Goal: Task Accomplishment & Management: Complete application form

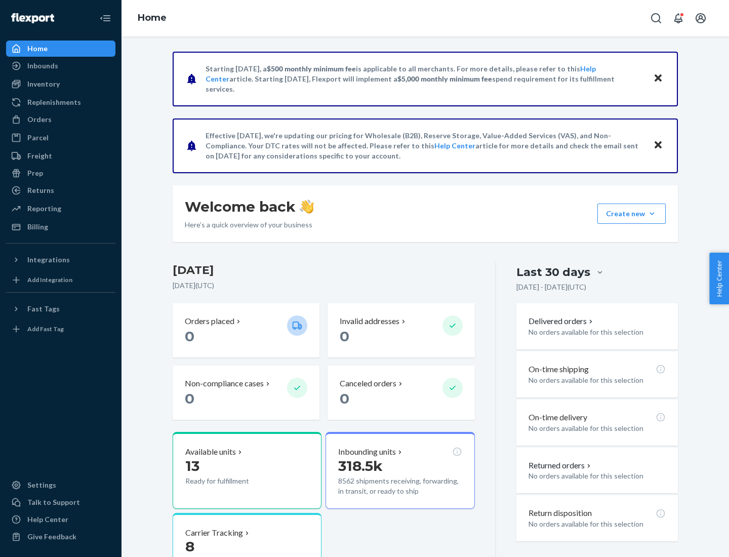
click at [652, 214] on button "Create new Create new inbound Create new order Create new product" at bounding box center [631, 214] width 68 height 20
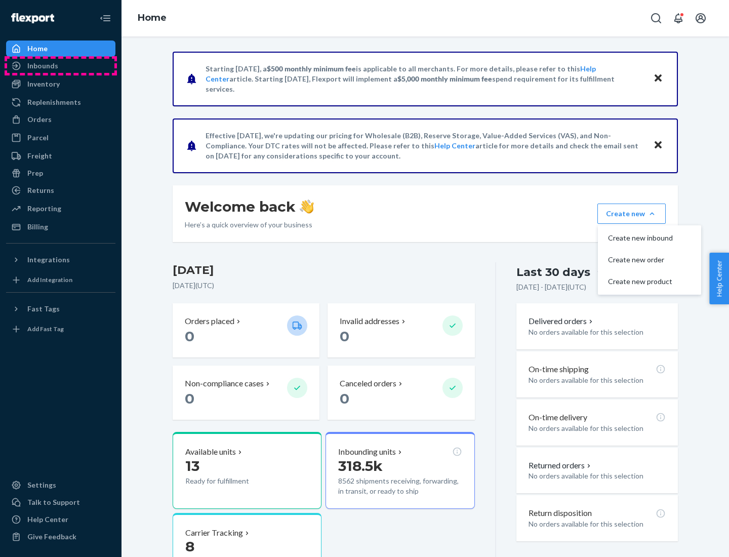
click at [61, 66] on div "Inbounds" at bounding box center [60, 66] width 107 height 14
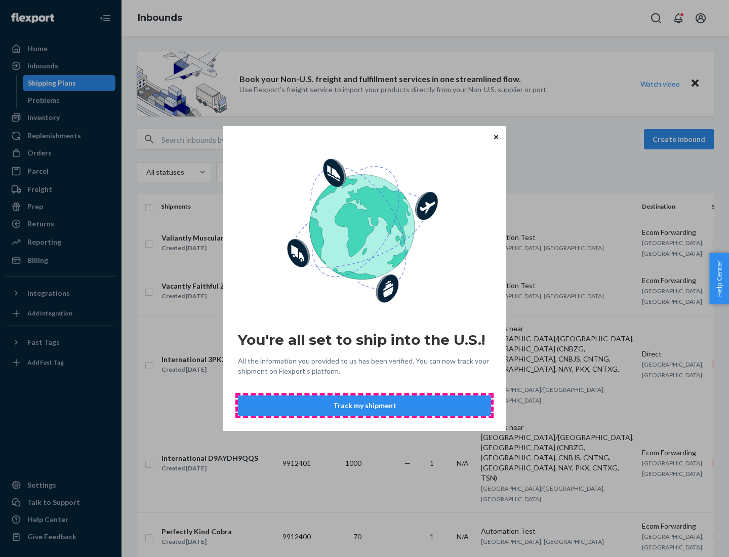
click at [365, 406] on button "Track my shipment" at bounding box center [364, 405] width 253 height 20
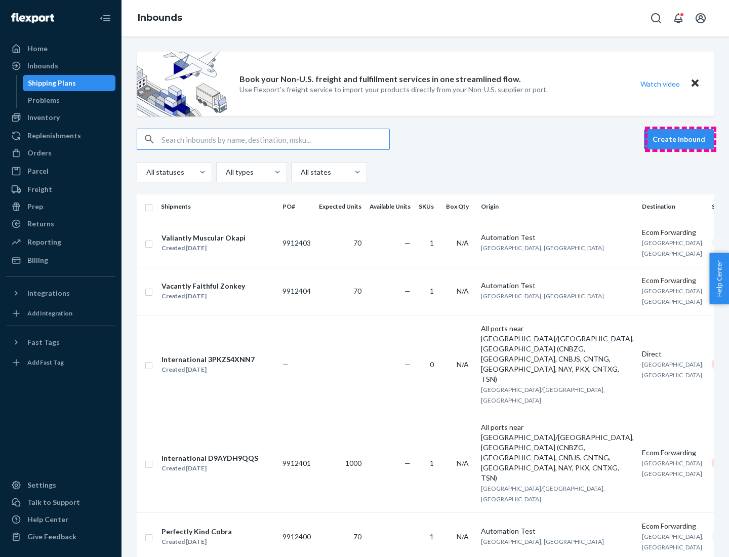
click at [680, 139] on button "Create inbound" at bounding box center [679, 139] width 70 height 20
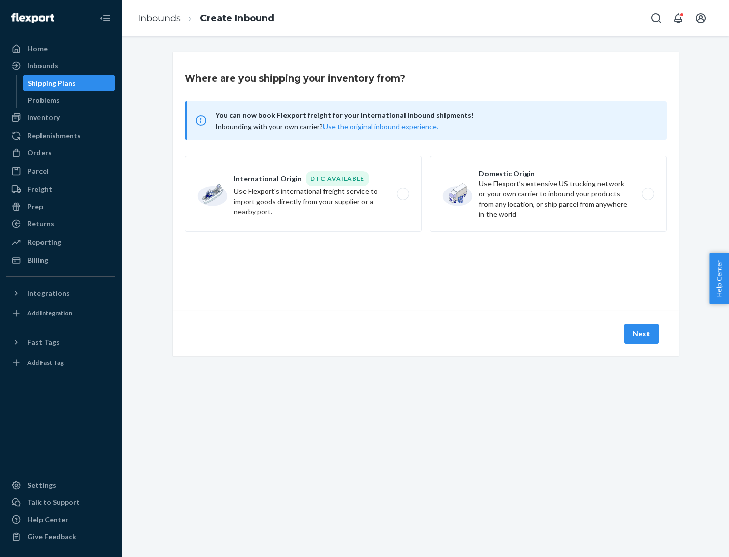
click at [303, 194] on label "International Origin DTC Available Use Flexport's international freight service…" at bounding box center [303, 194] width 237 height 76
click at [402, 194] on input "International Origin DTC Available Use Flexport's international freight service…" at bounding box center [405, 194] width 7 height 7
radio input "true"
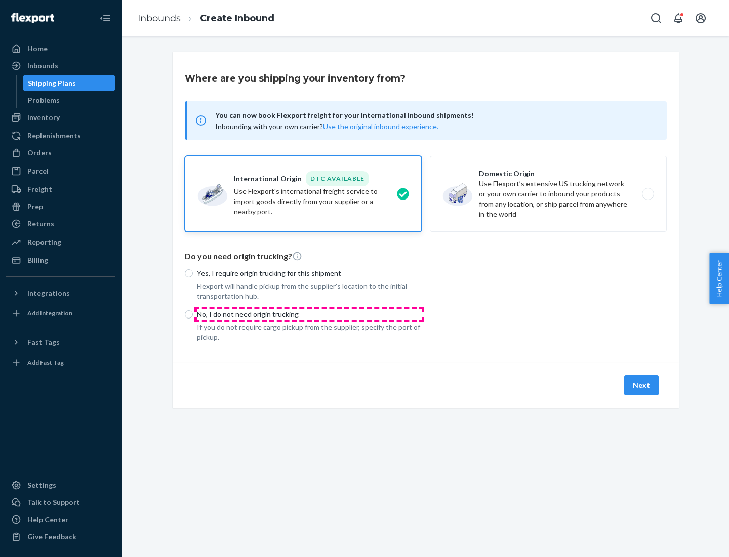
click at [309, 314] on p "No, I do not need origin trucking" at bounding box center [309, 314] width 225 height 10
click at [193, 314] on input "No, I do not need origin trucking" at bounding box center [189, 314] width 8 height 8
radio input "true"
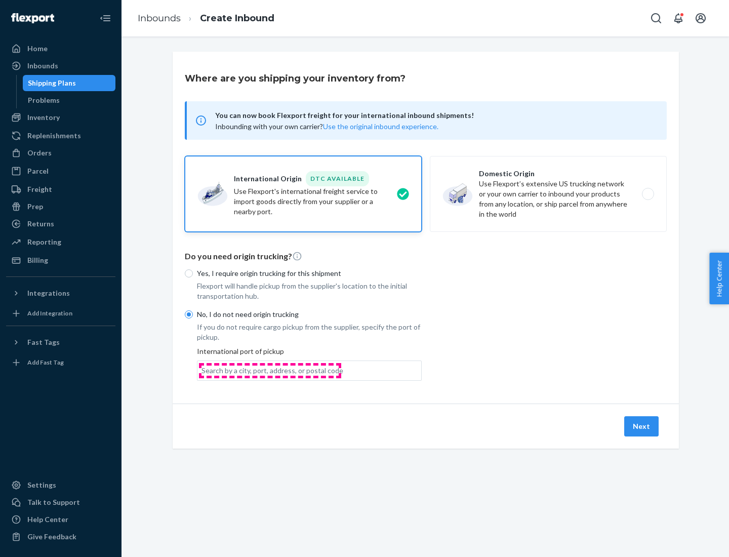
click at [270, 370] on div "Search by a city, port, address, or postal code" at bounding box center [272, 371] width 142 height 10
click at [203, 370] on input "Search by a city, port, address, or postal code" at bounding box center [201, 371] width 1 height 10
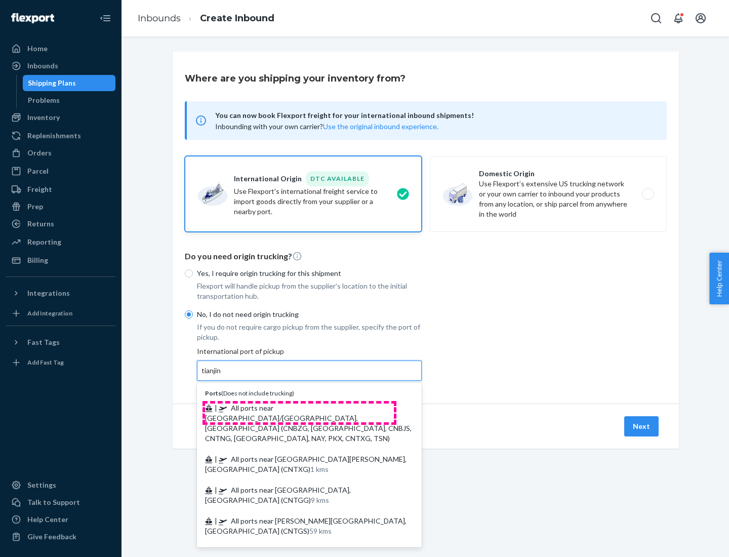
click at [299, 408] on span "| All ports near [GEOGRAPHIC_DATA]/[GEOGRAPHIC_DATA], [GEOGRAPHIC_DATA] (CNBZG,…" at bounding box center [308, 422] width 207 height 39
click at [222, 376] on input "tianjin" at bounding box center [211, 371] width 21 height 10
type input "All ports near [GEOGRAPHIC_DATA]/[GEOGRAPHIC_DATA], [GEOGRAPHIC_DATA] (CNBZG, […"
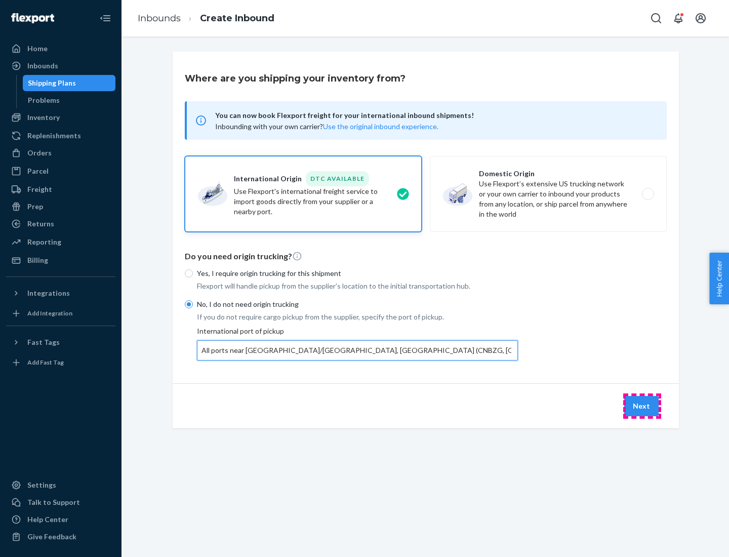
click at [642, 406] on button "Next" at bounding box center [641, 406] width 34 height 20
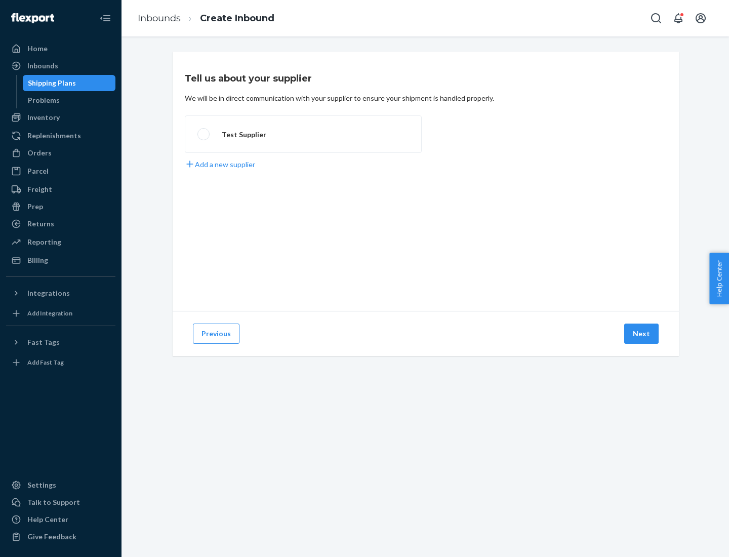
click at [303, 134] on label "Test Supplier" at bounding box center [303, 133] width 237 height 37
click at [204, 134] on input "Test Supplier" at bounding box center [200, 134] width 7 height 7
radio input "true"
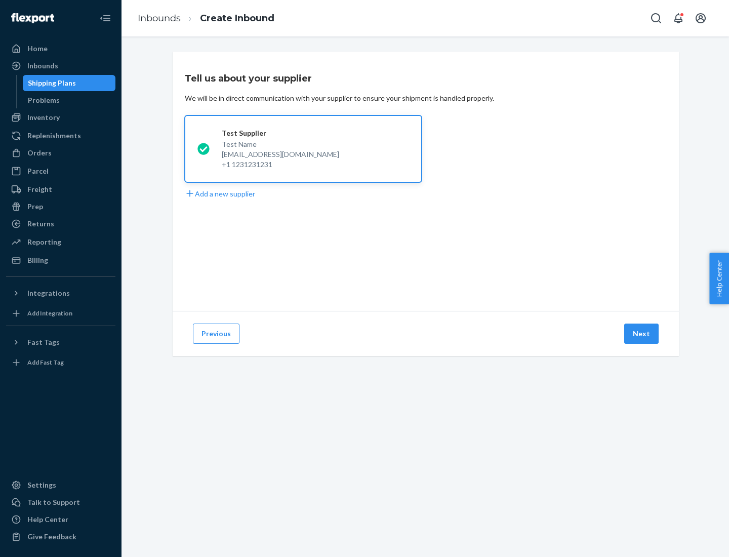
click at [642, 334] on button "Next" at bounding box center [641, 334] width 34 height 20
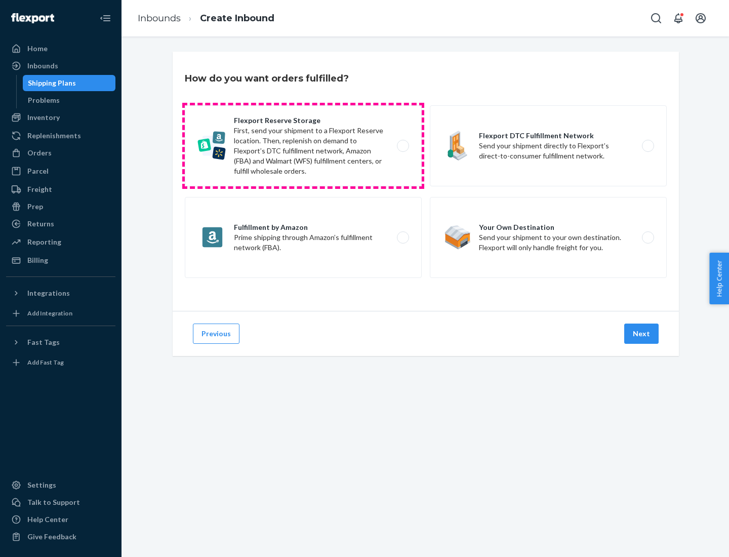
click at [303, 146] on label "Flexport Reserve Storage First, send your shipment to a Flexport Reserve locati…" at bounding box center [303, 145] width 237 height 81
click at [402, 146] on input "Flexport Reserve Storage First, send your shipment to a Flexport Reserve locati…" at bounding box center [405, 146] width 7 height 7
radio input "true"
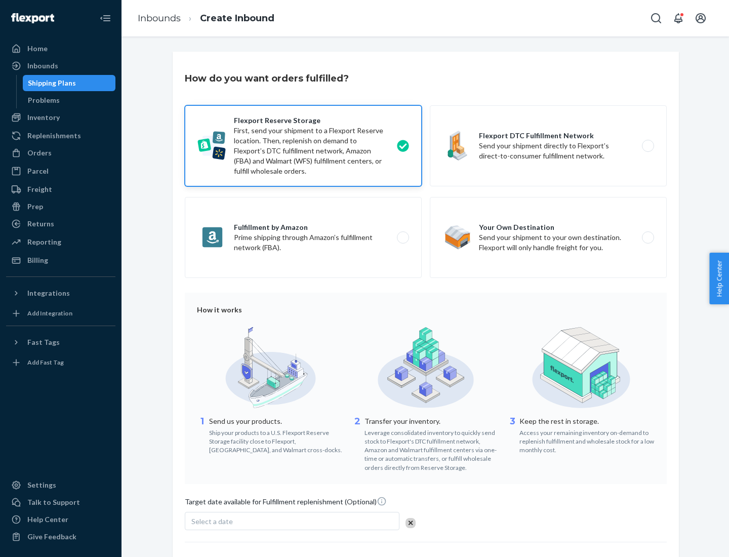
scroll to position [83, 0]
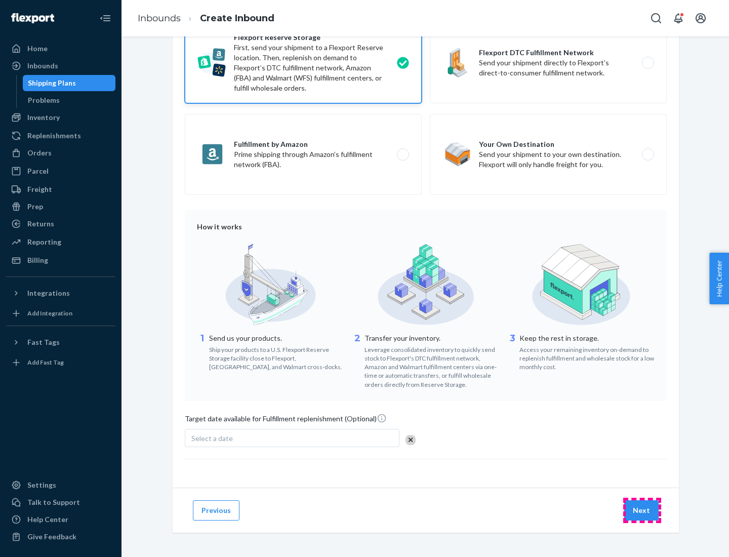
click at [642, 510] on button "Next" at bounding box center [641, 510] width 34 height 20
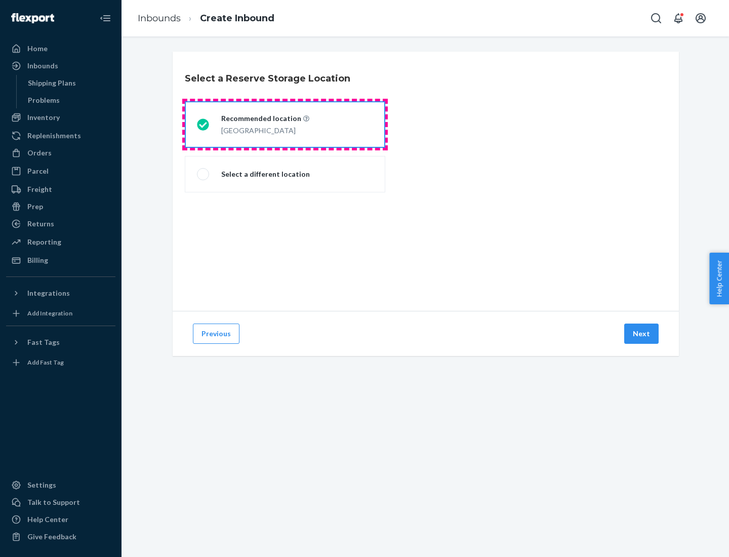
click at [285, 125] on div "[GEOGRAPHIC_DATA]" at bounding box center [265, 130] width 88 height 12
click at [204, 125] on input "Recommended location [GEOGRAPHIC_DATA]" at bounding box center [200, 125] width 7 height 7
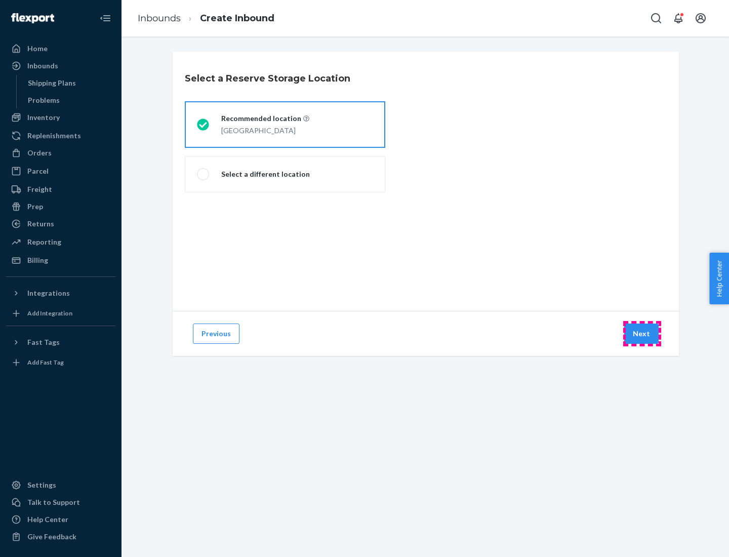
click at [642, 334] on button "Next" at bounding box center [641, 334] width 34 height 20
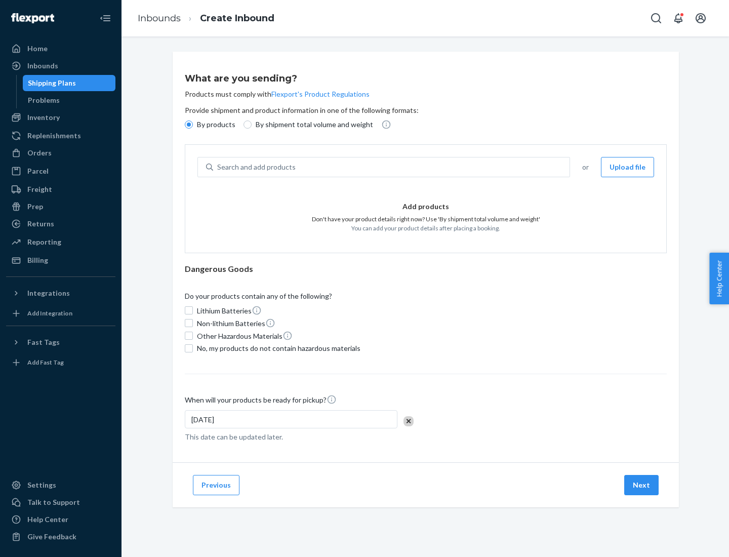
click at [392, 167] on div "Search and add products" at bounding box center [391, 167] width 356 height 18
click at [218, 167] on input "Search and add products" at bounding box center [217, 167] width 1 height 10
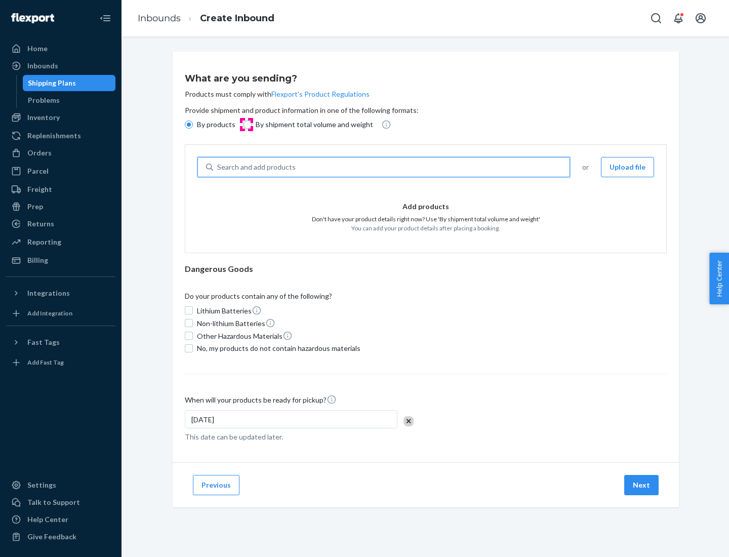
click at [246, 125] on input "By shipment total volume and weight" at bounding box center [248, 124] width 8 height 8
radio input "true"
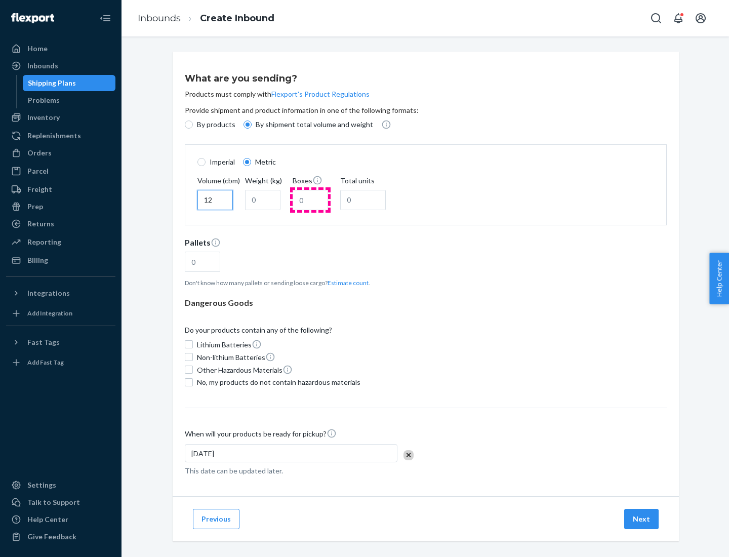
type input "12"
type input "22"
type input "222"
type input "121"
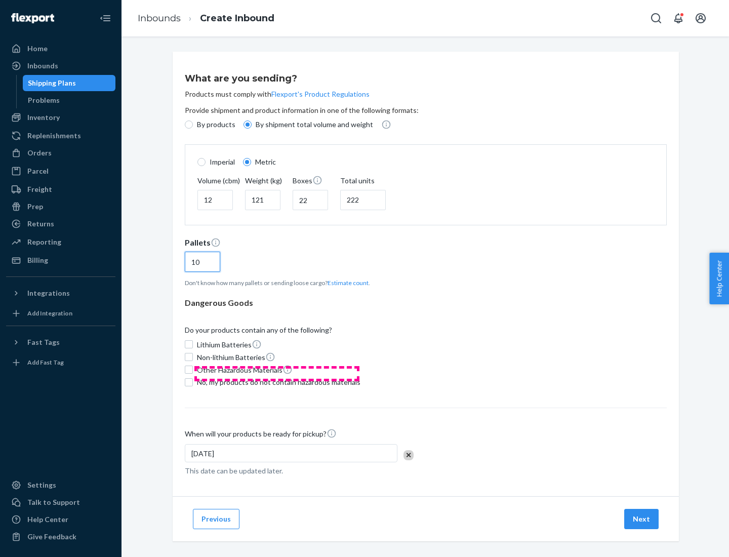
scroll to position [9, 0]
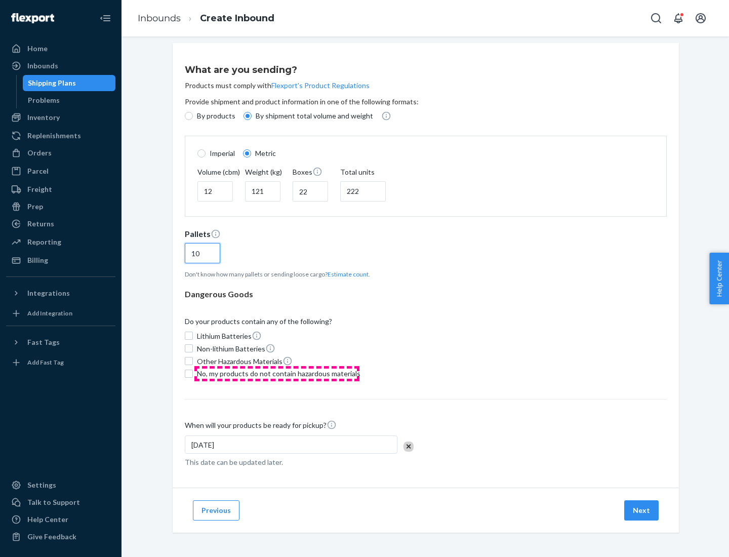
type input "10"
click at [277, 373] on span "No, my products do not contain hazardous materials" at bounding box center [279, 374] width 164 height 10
click at [193, 373] on input "No, my products do not contain hazardous materials" at bounding box center [189, 374] width 8 height 8
checkbox input "true"
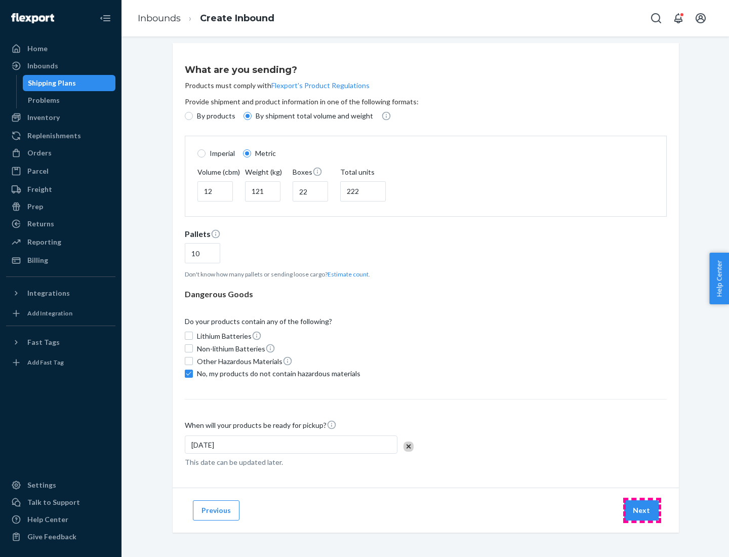
click at [642, 510] on button "Next" at bounding box center [641, 510] width 34 height 20
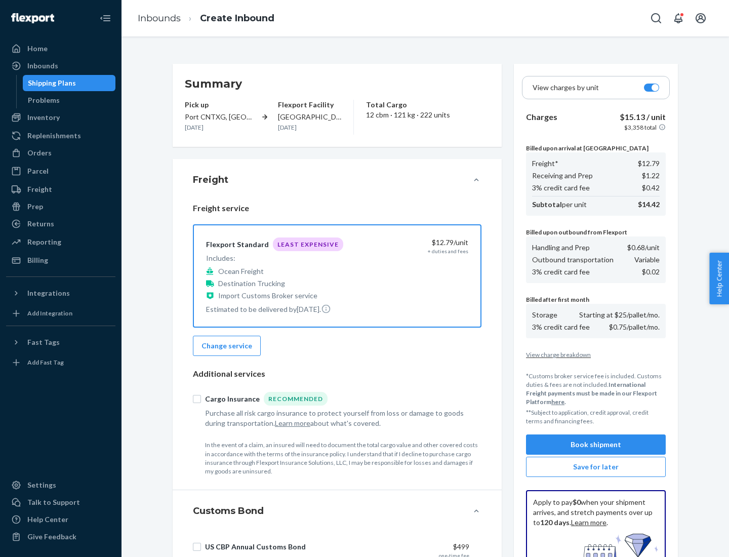
scroll to position [148, 0]
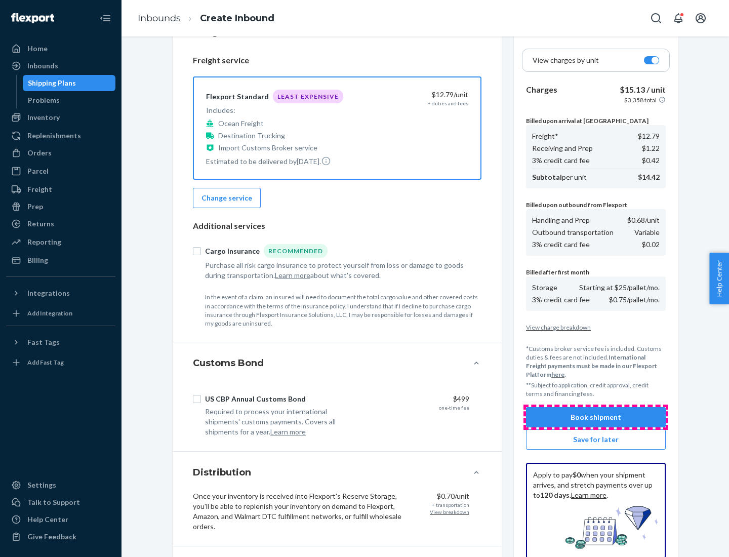
click at [596, 417] on button "Book shipment" at bounding box center [596, 417] width 140 height 20
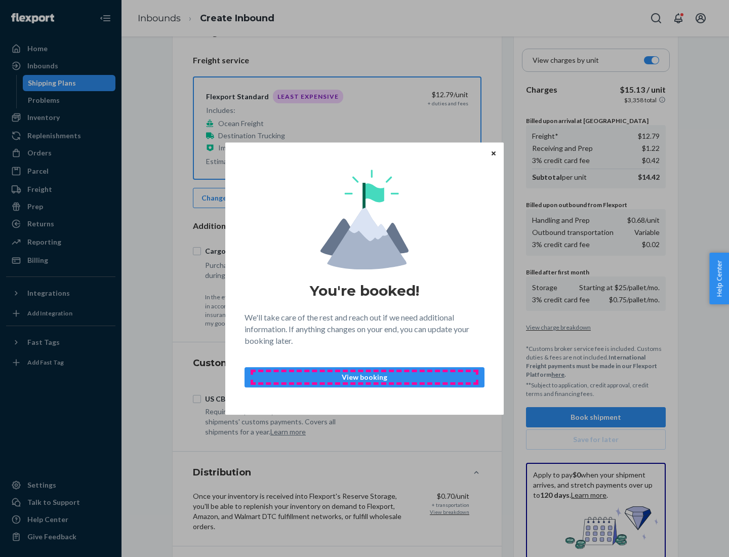
click at [365, 377] on p "View booking" at bounding box center [364, 377] width 223 height 10
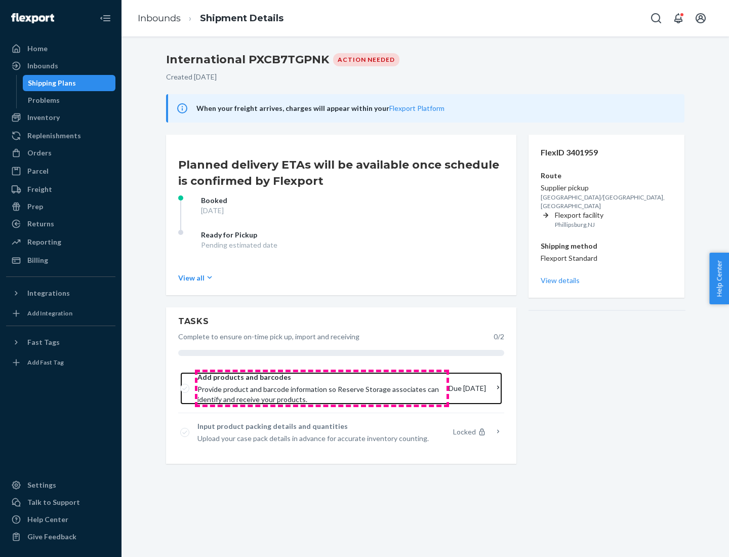
click at [322, 388] on span "Provide product and barcode information so Reserve Storage associates can ident…" at bounding box center [318, 394] width 243 height 20
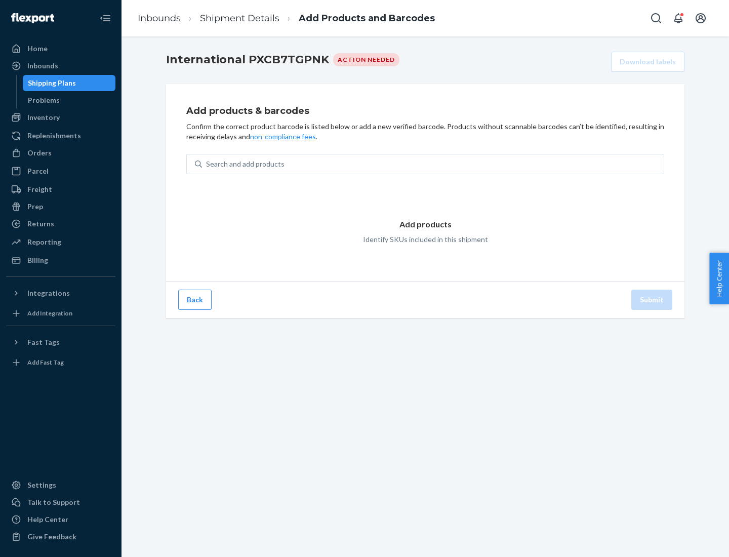
click at [433, 164] on div "Search and add products" at bounding box center [433, 164] width 462 height 18
click at [207, 164] on input "Search and add products" at bounding box center [206, 164] width 1 height 10
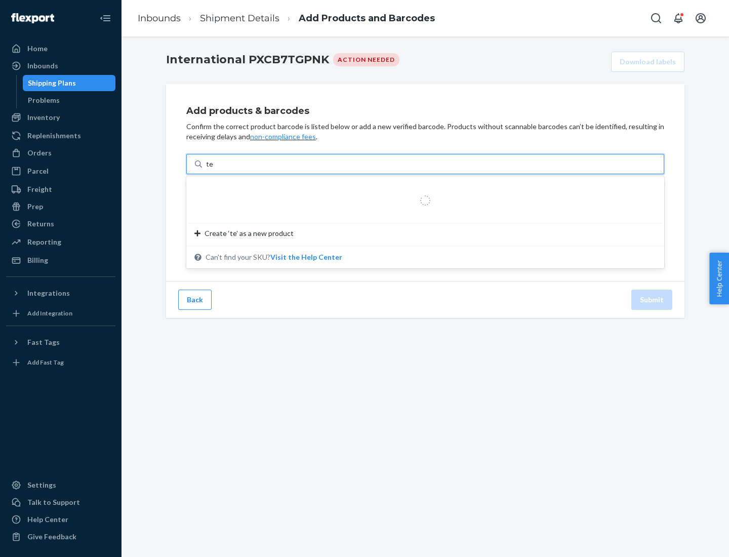
type input "test"
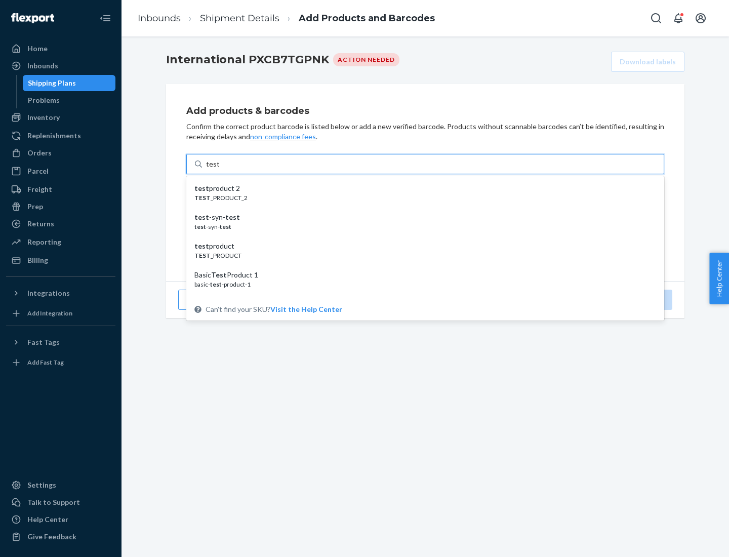
scroll to position [38, 0]
click at [421, 237] on div "Basic Test Product 1" at bounding box center [421, 237] width 454 height 10
click at [219, 169] on input "test" at bounding box center [212, 164] width 13 height 10
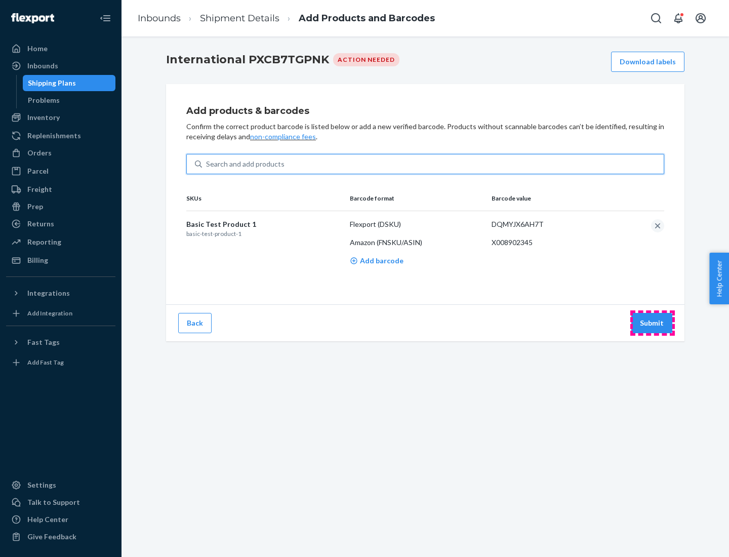
click at [652, 322] on button "Submit" at bounding box center [651, 323] width 41 height 20
